Goal: Transaction & Acquisition: Purchase product/service

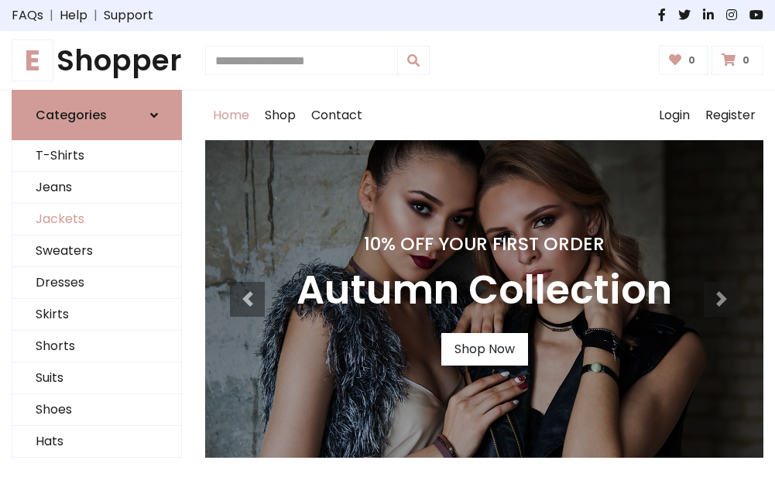
click at [97, 220] on link "Jackets" at bounding box center [96, 220] width 169 height 32
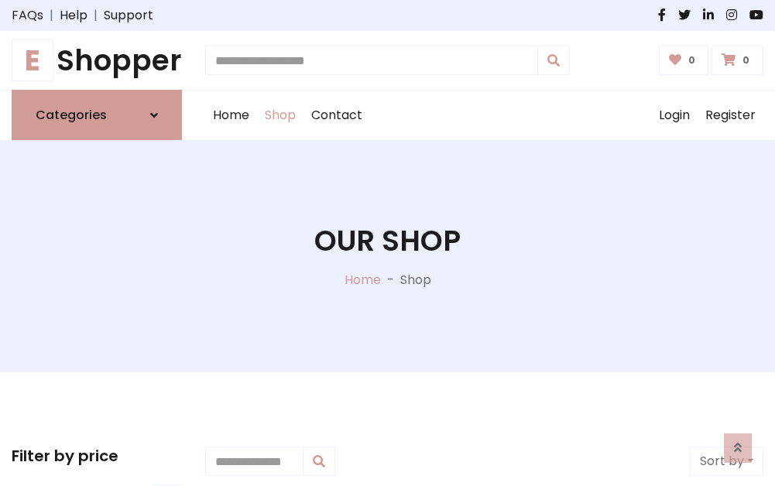
scroll to position [700, 0]
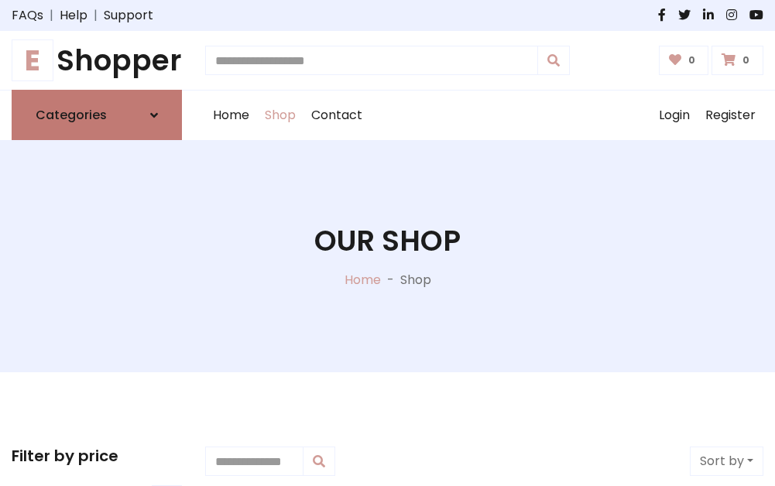
click at [97, 115] on h6 "Categories" at bounding box center [71, 115] width 71 height 15
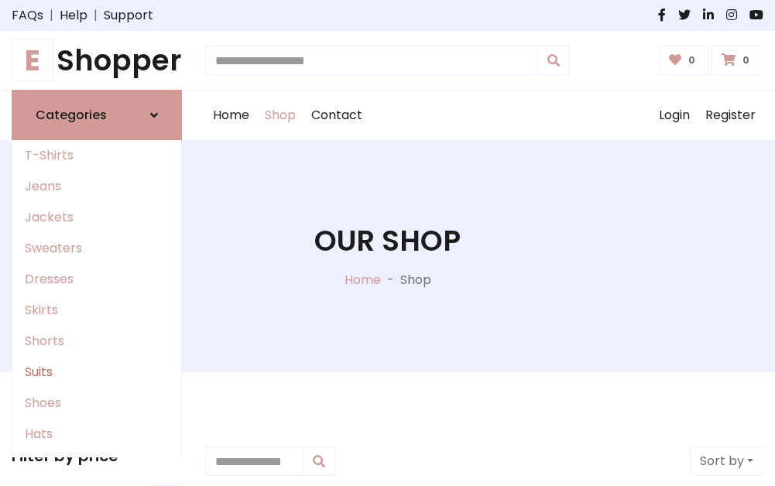
click at [97, 372] on link "Suits" at bounding box center [96, 372] width 169 height 31
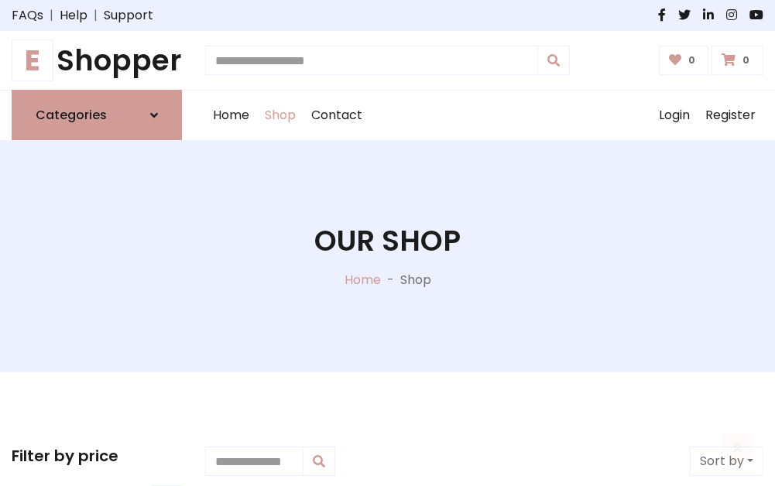
scroll to position [1119, 0]
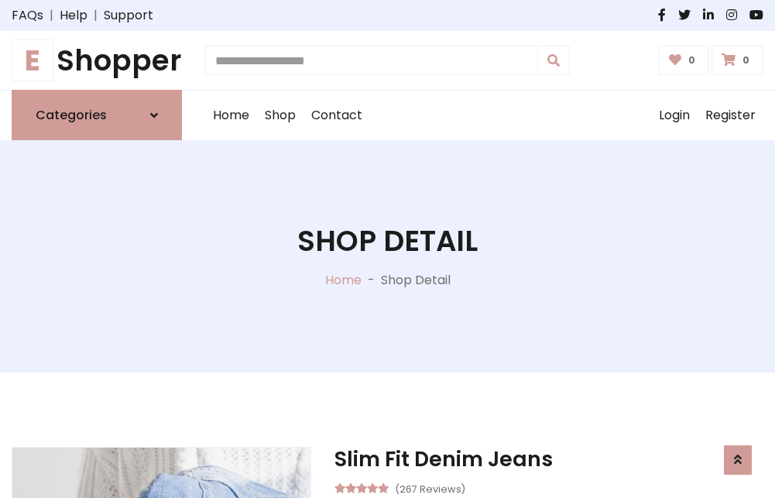
scroll to position [1447, 0]
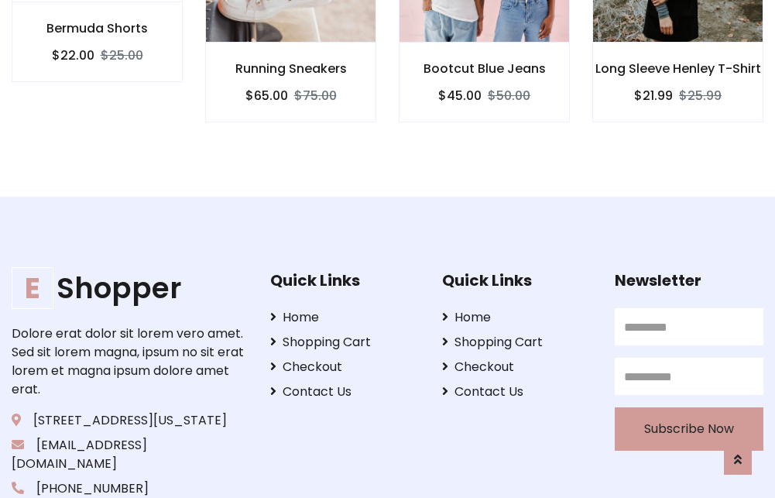
scroll to position [1445, 0]
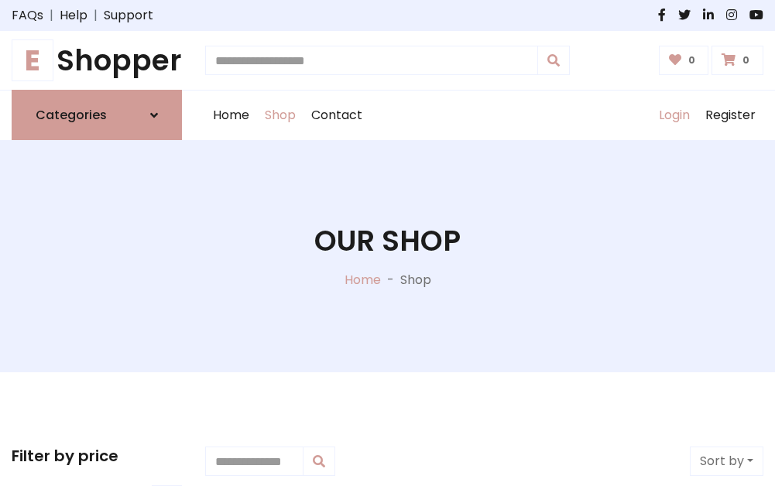
click at [674, 115] on link "Login" at bounding box center [674, 116] width 46 height 50
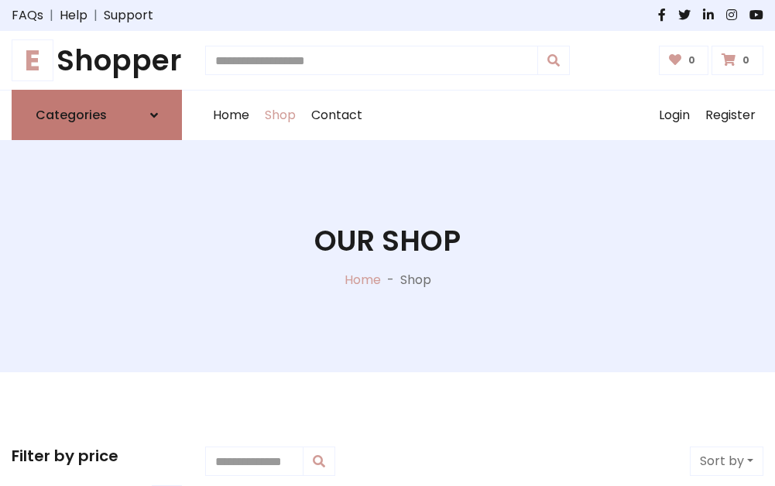
click at [154, 115] on icon at bounding box center [154, 115] width 8 height 12
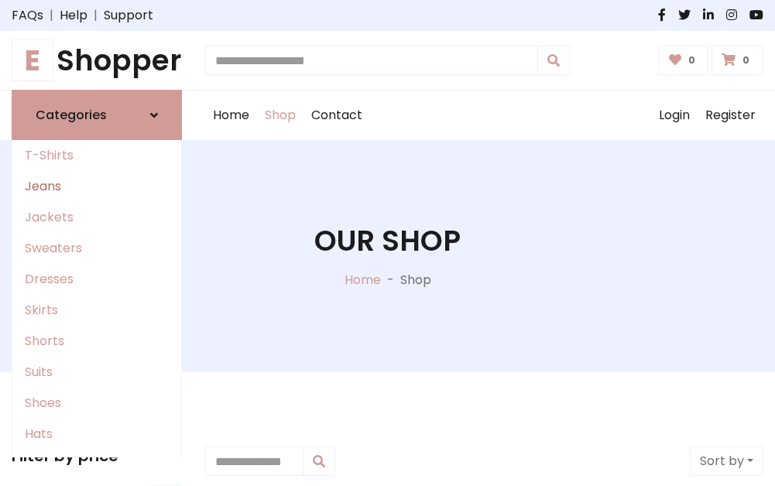
click at [97, 187] on link "Jeans" at bounding box center [96, 186] width 169 height 31
